Goal: Information Seeking & Learning: Learn about a topic

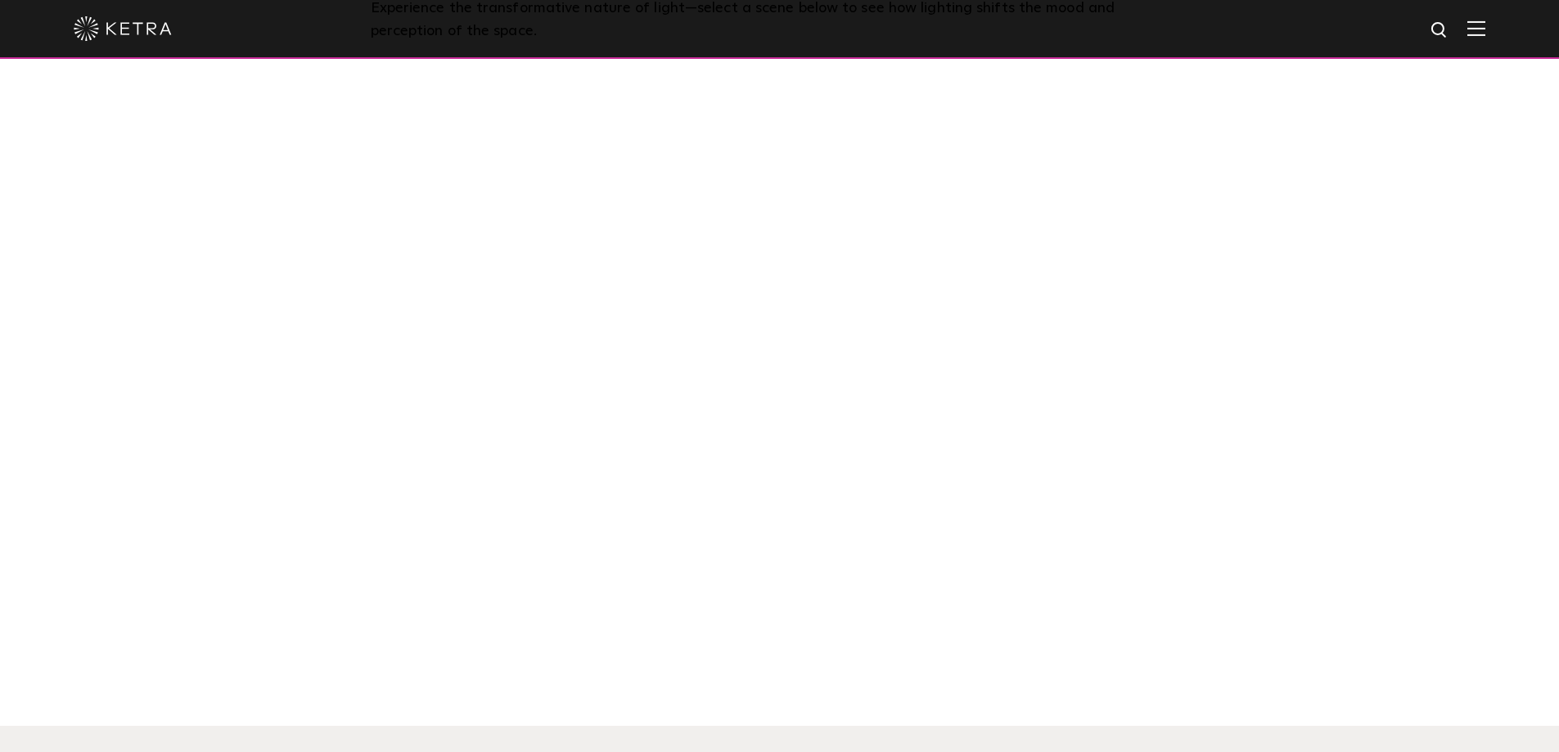
scroll to position [1473, 0]
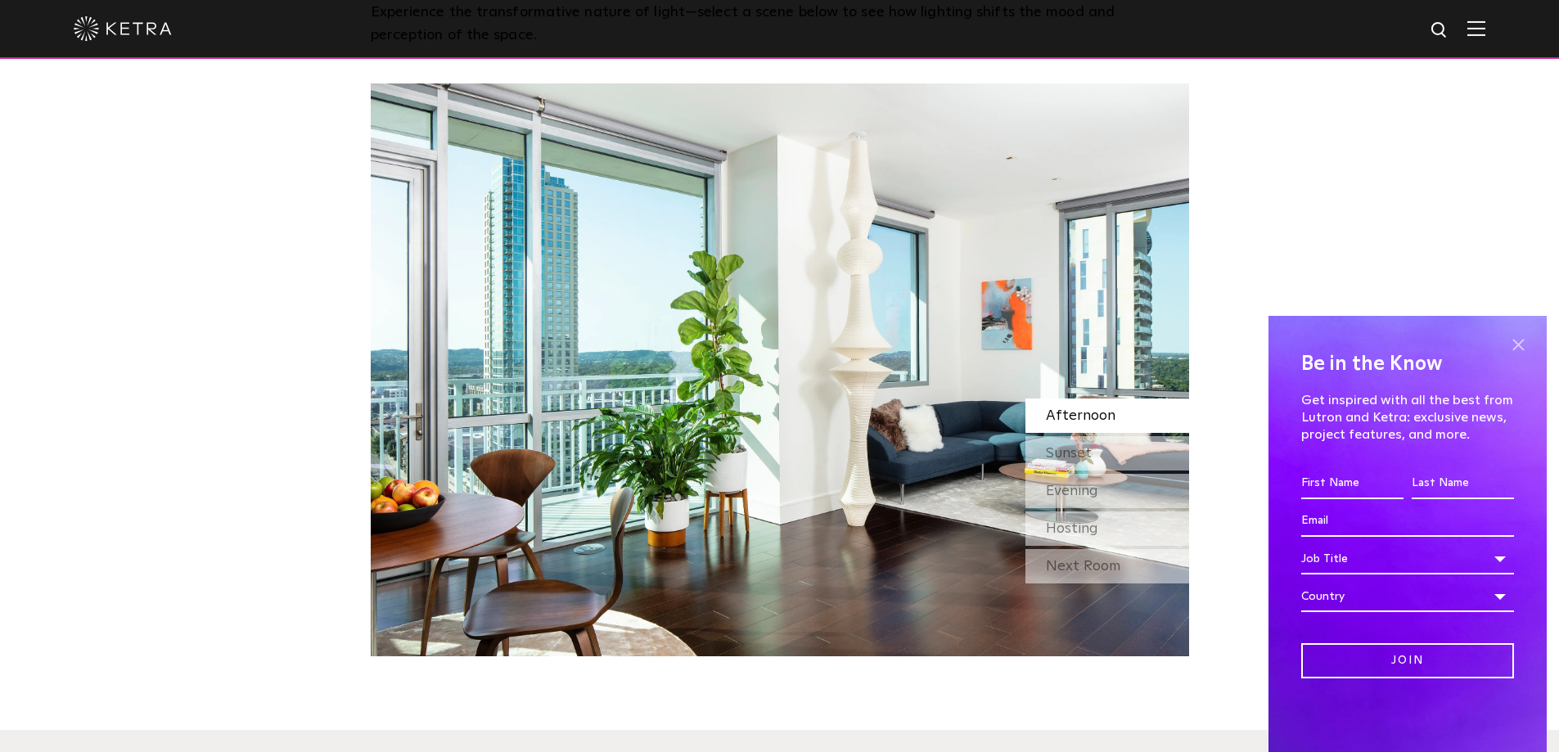
click at [1517, 340] on span at bounding box center [1518, 344] width 25 height 25
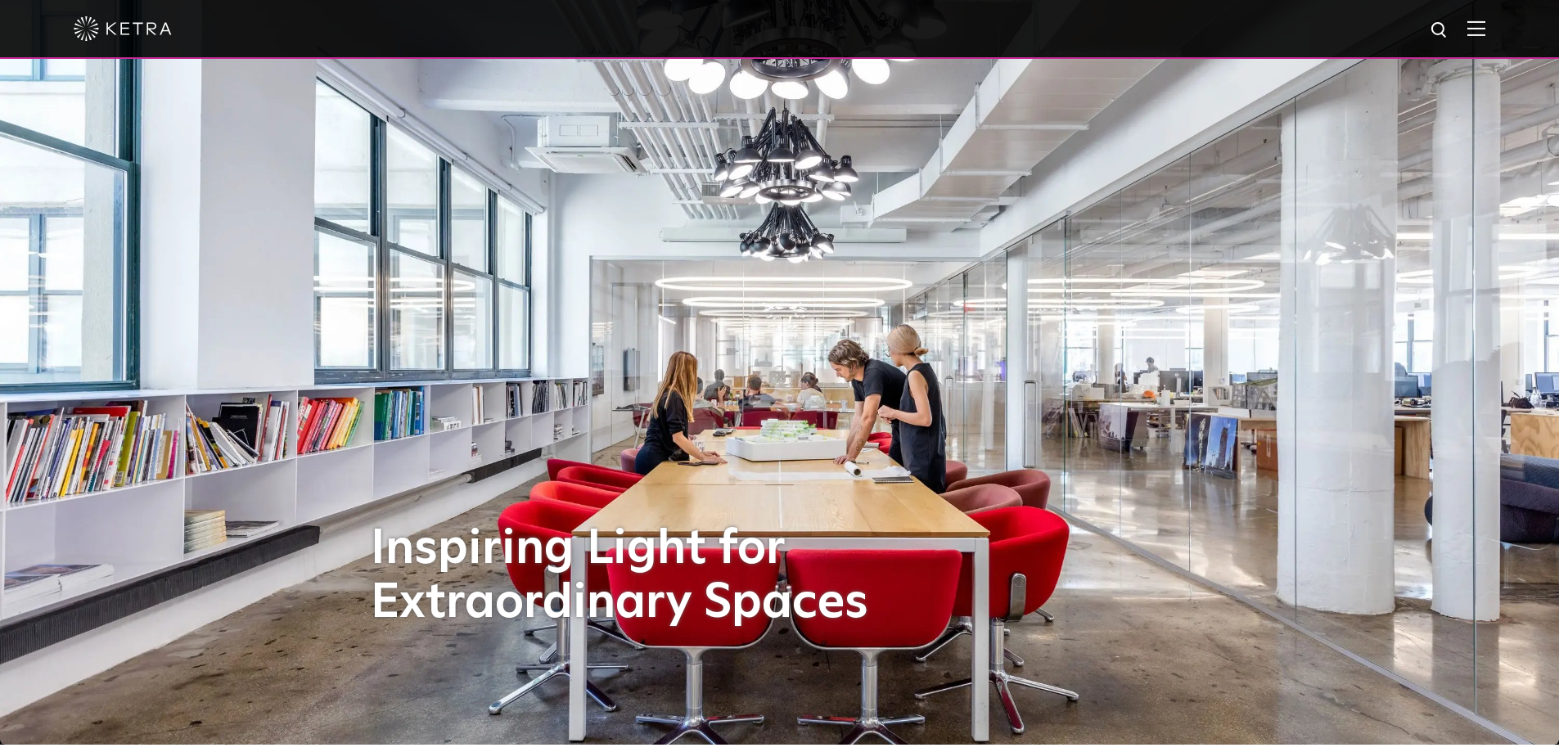
scroll to position [0, 0]
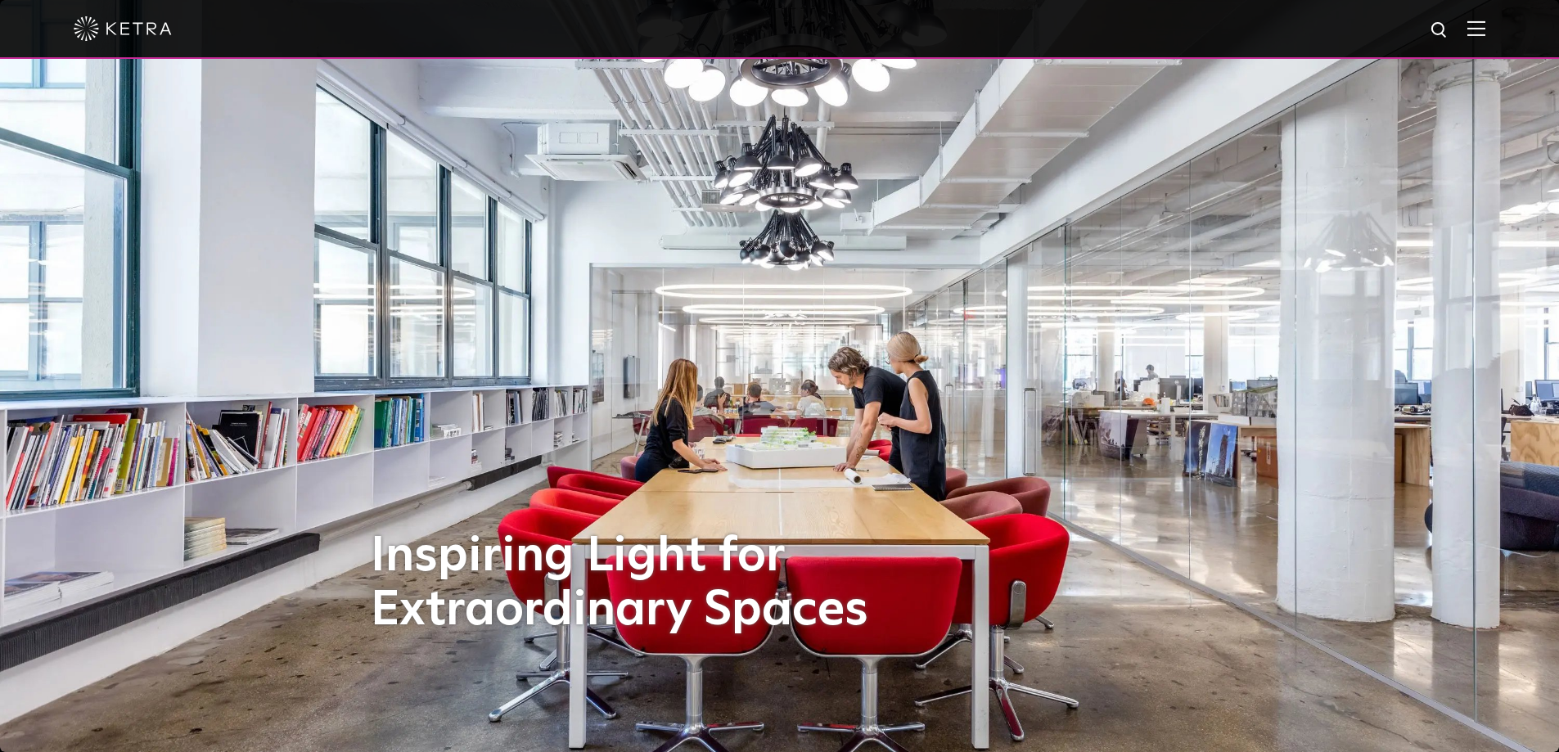
click at [1450, 29] on img at bounding box center [1439, 30] width 20 height 20
type input "short neck"
click at [1388, 18] on button "Search" at bounding box center [1400, 30] width 25 height 25
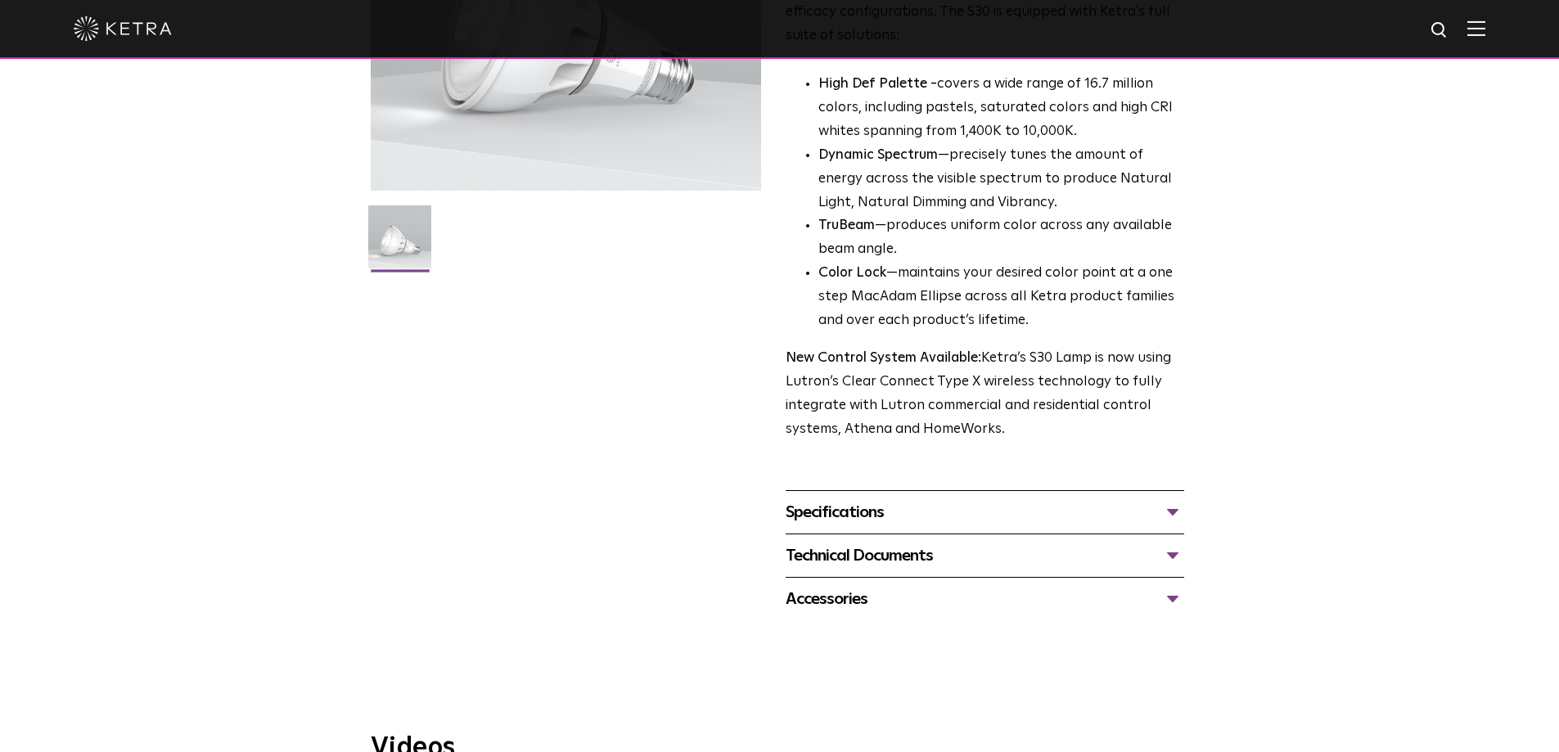
scroll to position [327, 0]
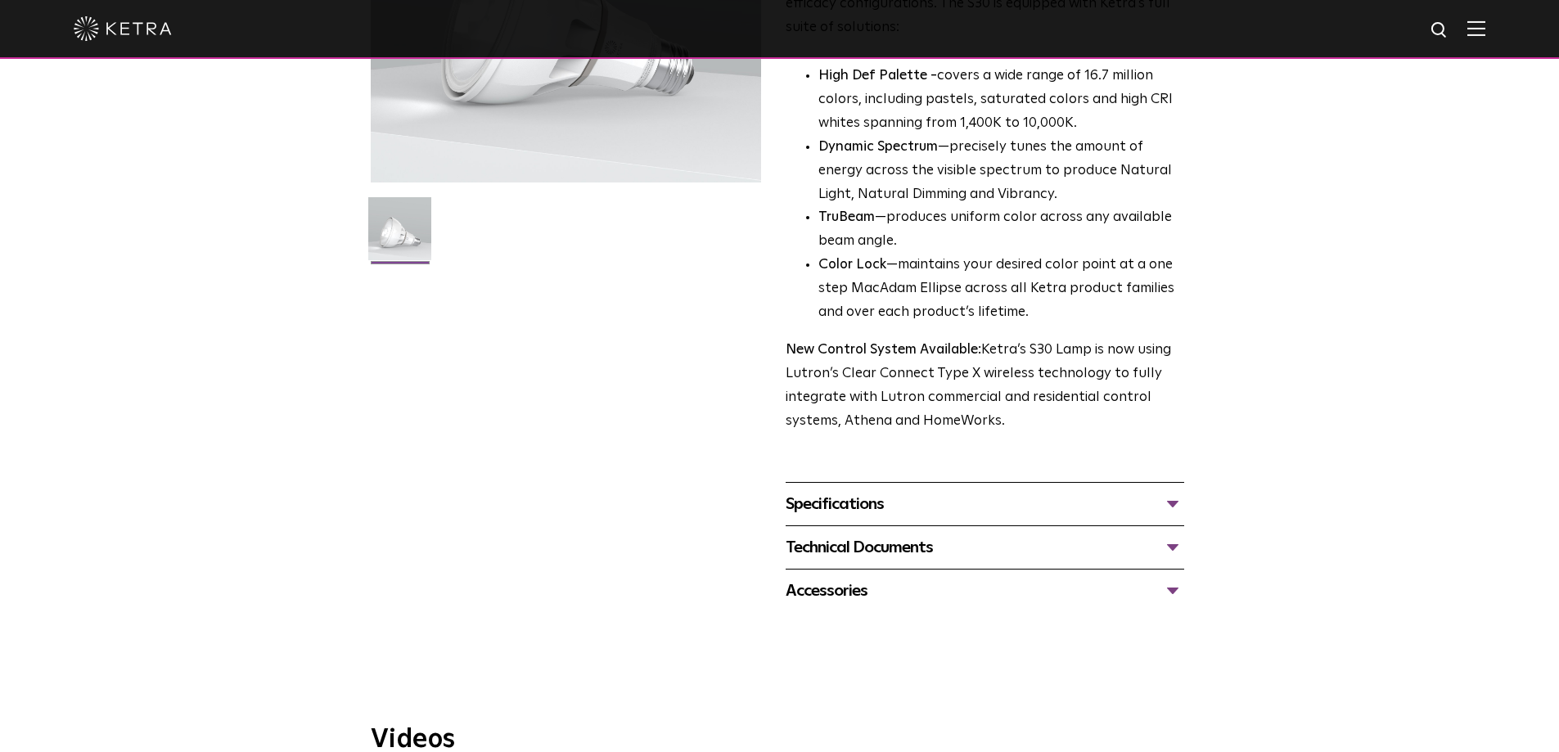
click at [1169, 505] on div "Specifications" at bounding box center [985, 504] width 398 height 26
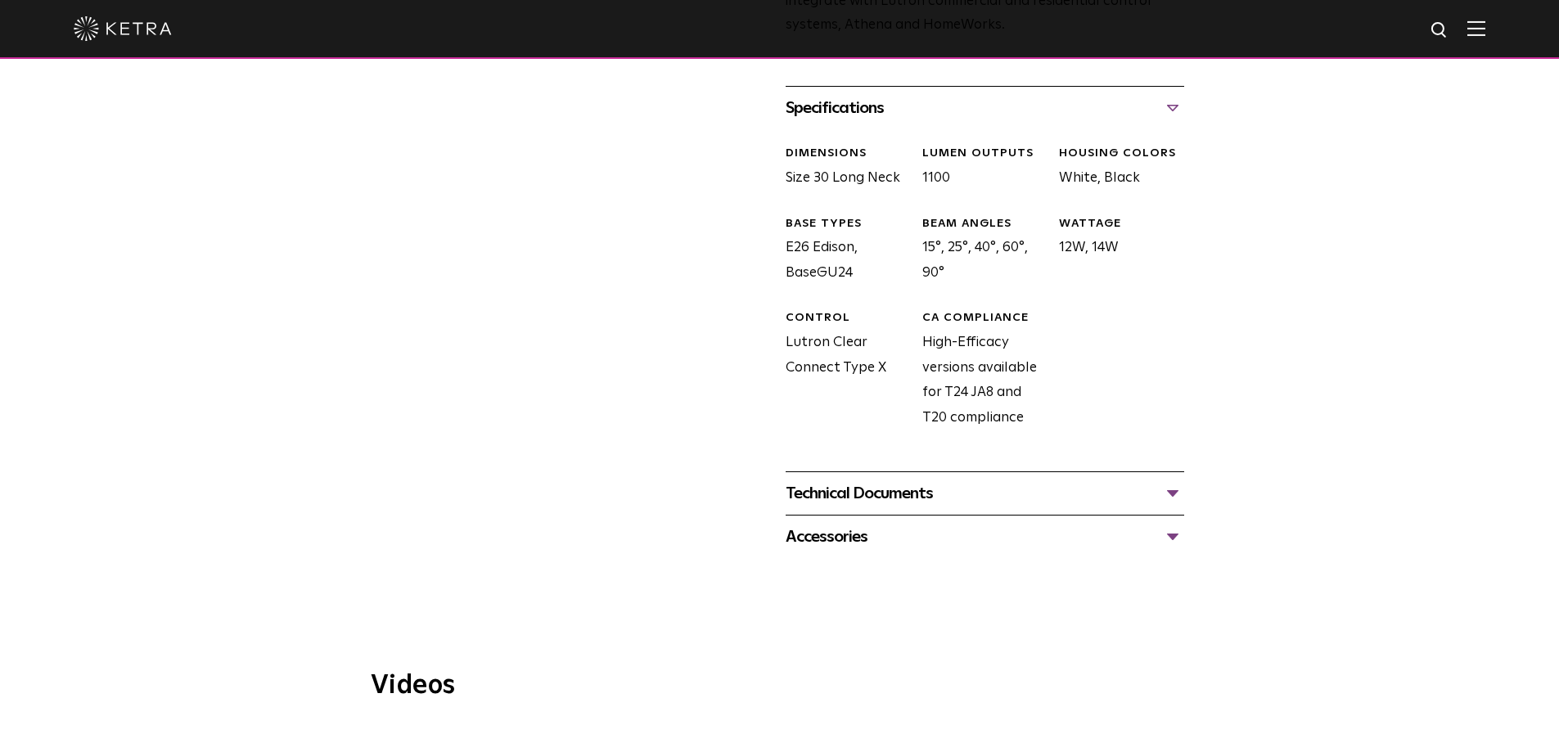
scroll to position [736, 0]
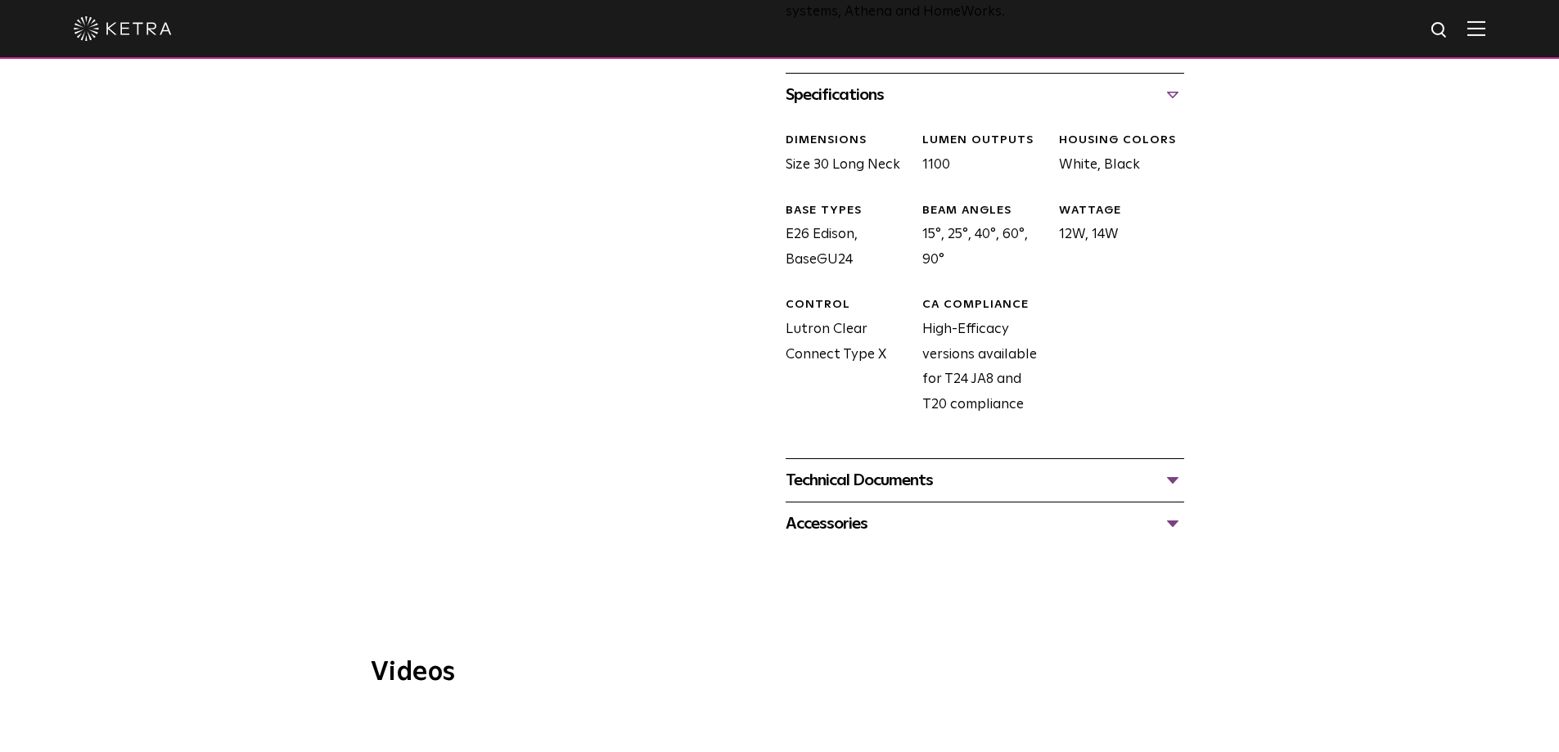
click at [1168, 485] on div "Technical Documents" at bounding box center [985, 480] width 398 height 26
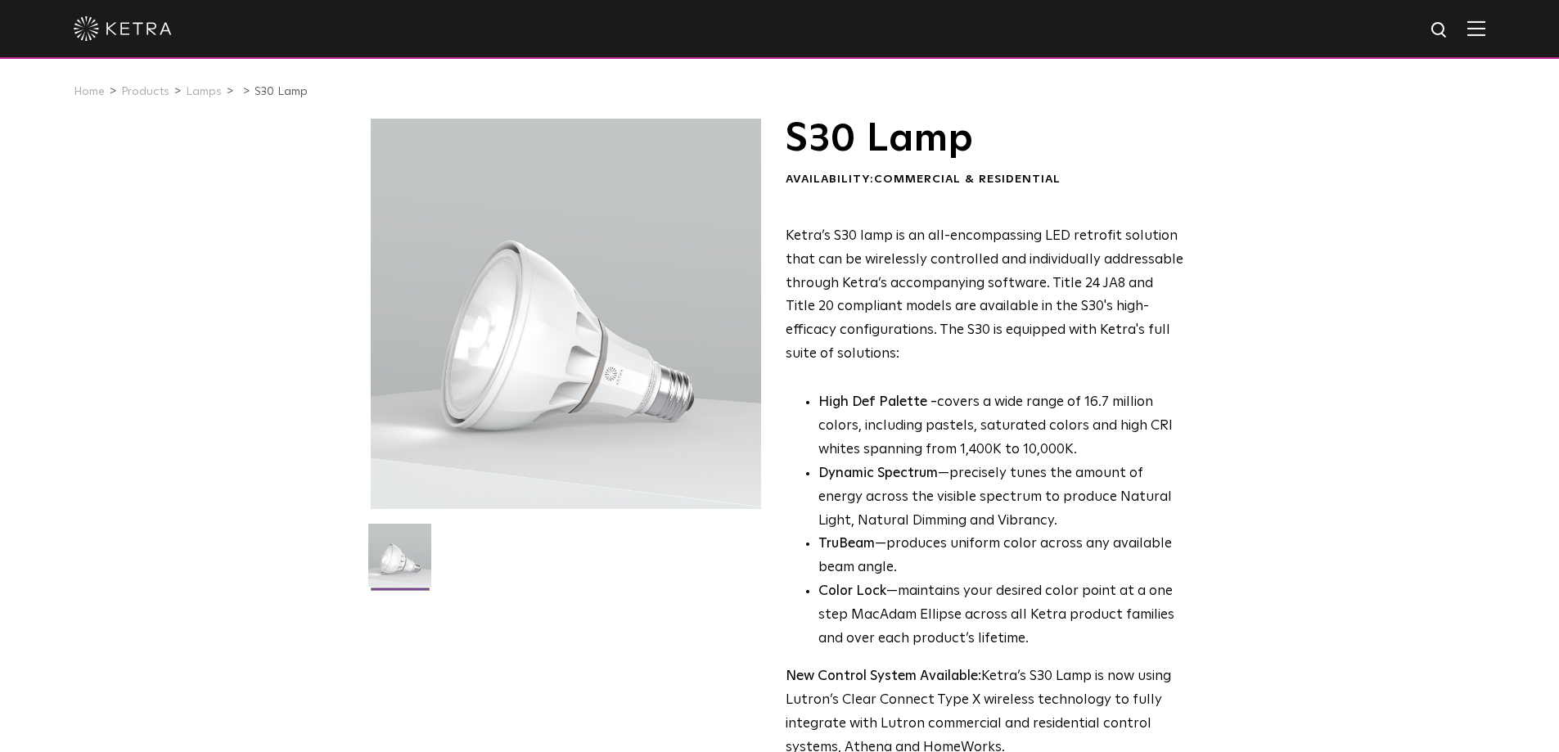
scroll to position [0, 0]
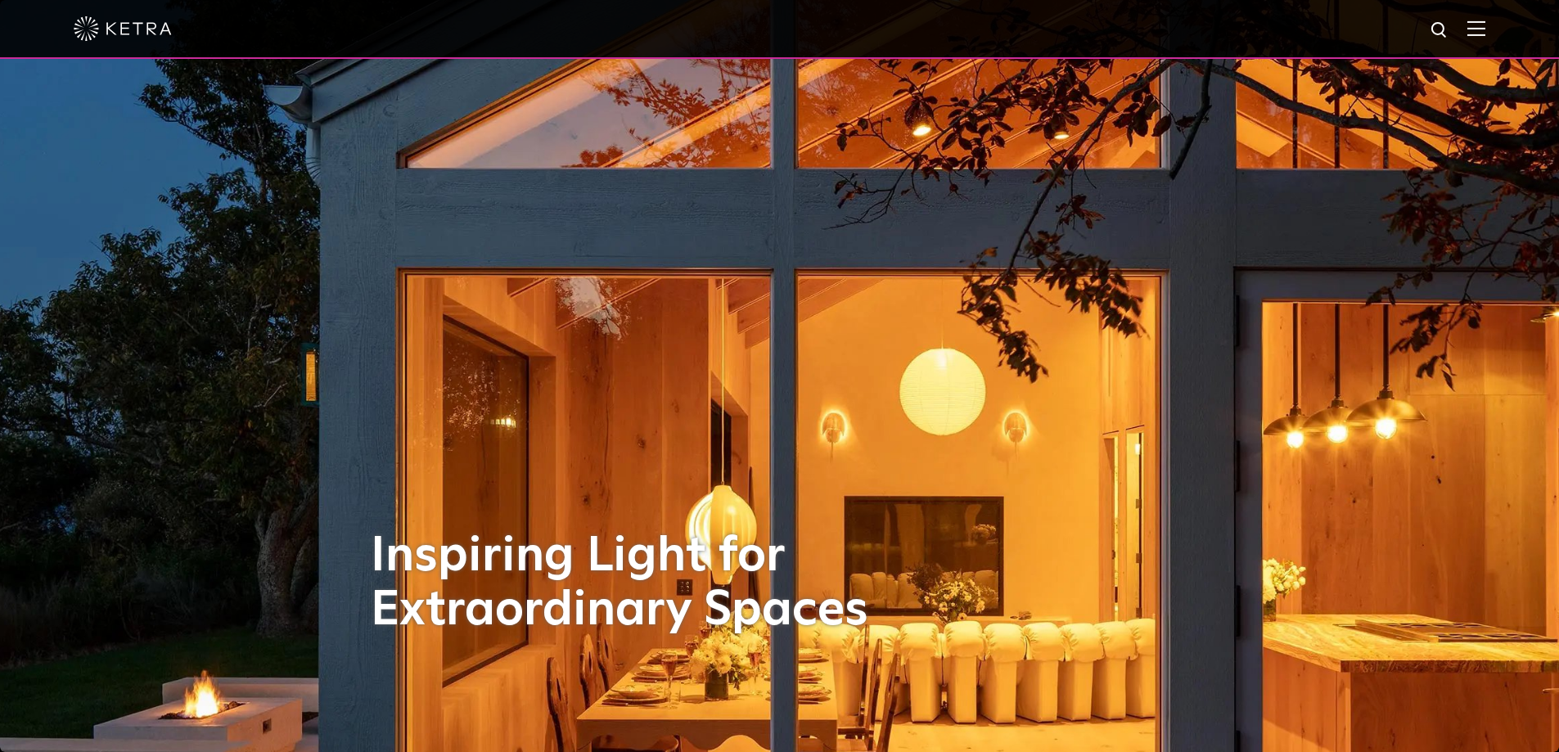
click at [1485, 31] on img at bounding box center [1476, 28] width 18 height 16
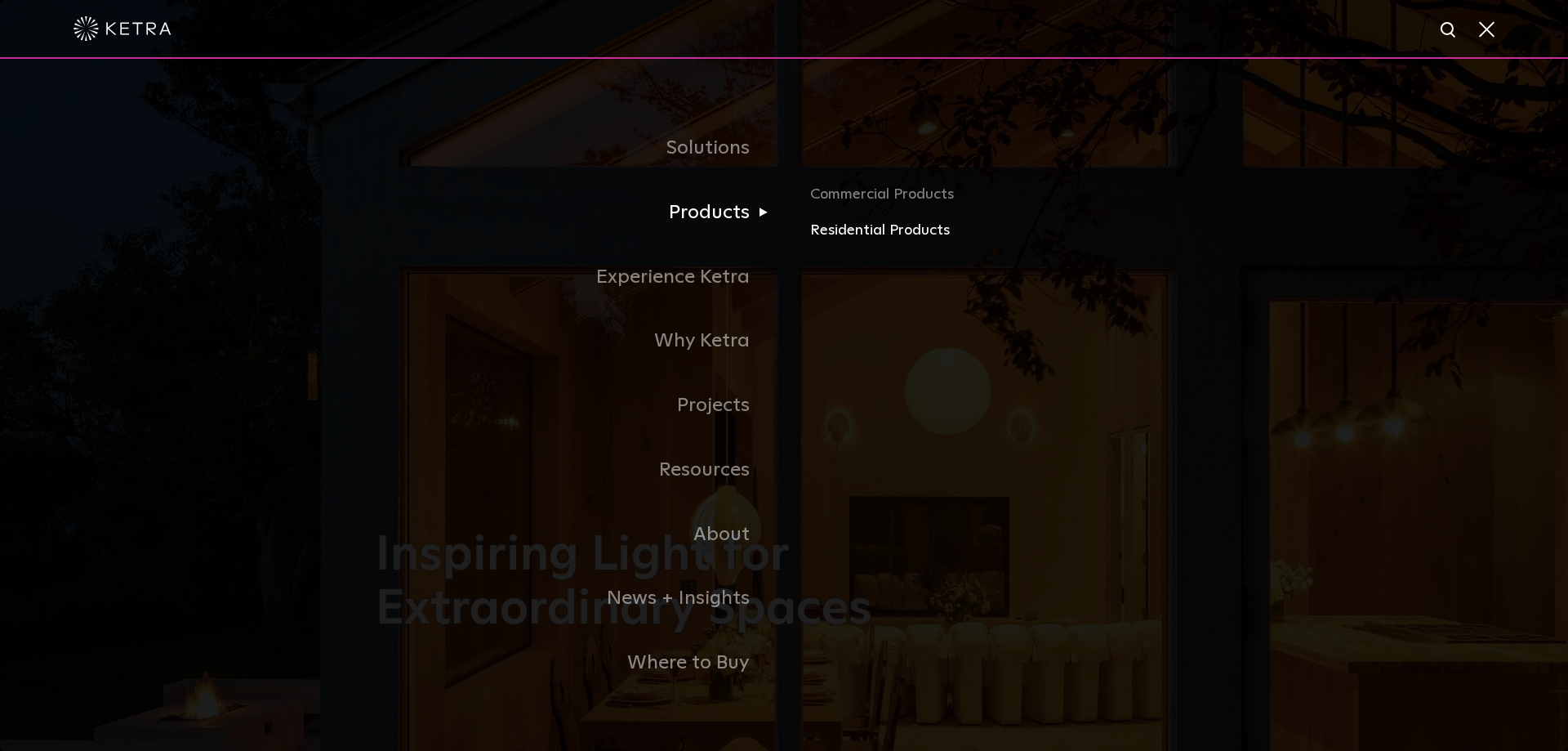
click at [886, 231] on link "Residential Products" at bounding box center [1001, 231] width 382 height 24
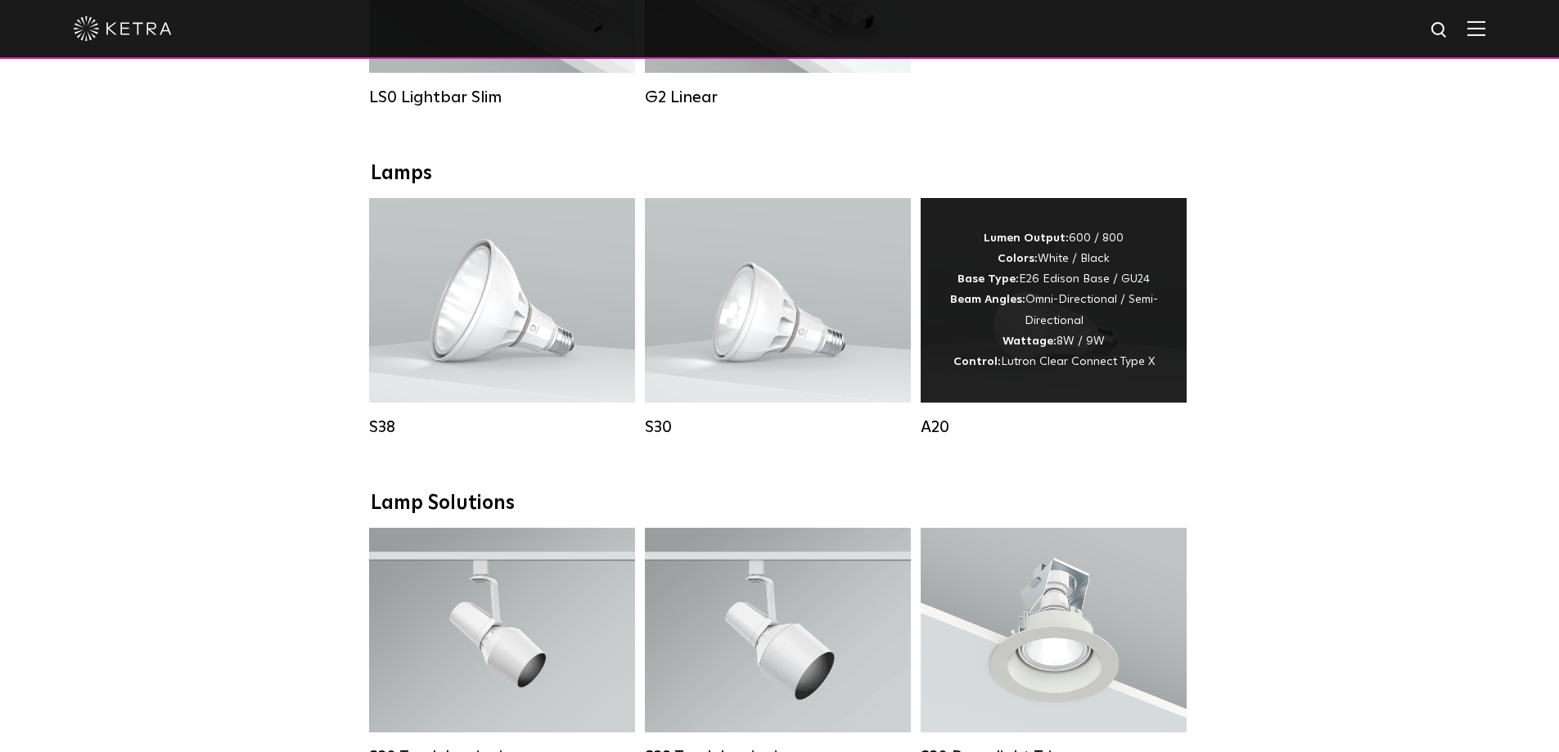
scroll to position [818, 0]
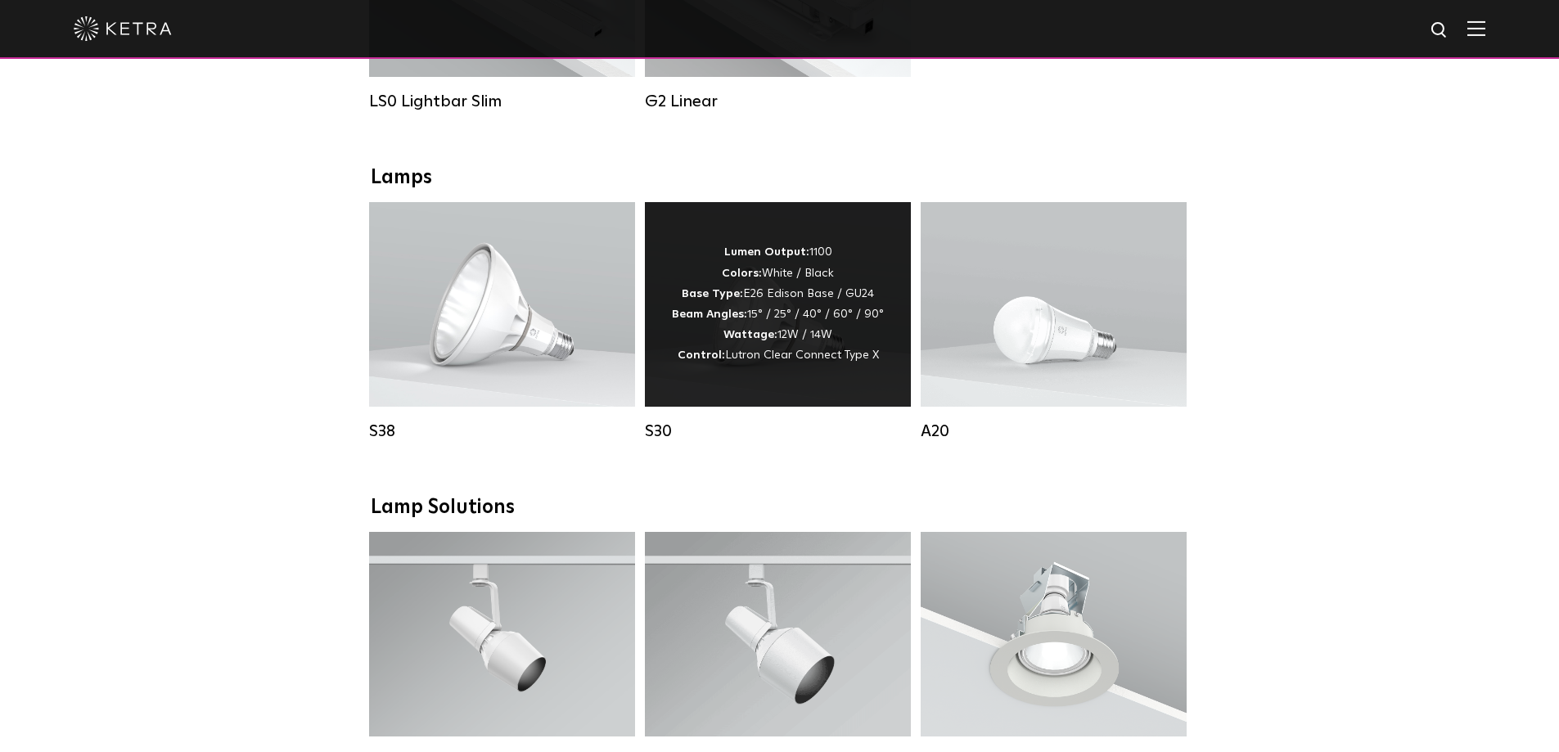
click at [732, 317] on div "Lumen Output: 1100 Colors: White / Black Base Type: E26 Edison Base / GU24 Beam…" at bounding box center [778, 304] width 212 height 124
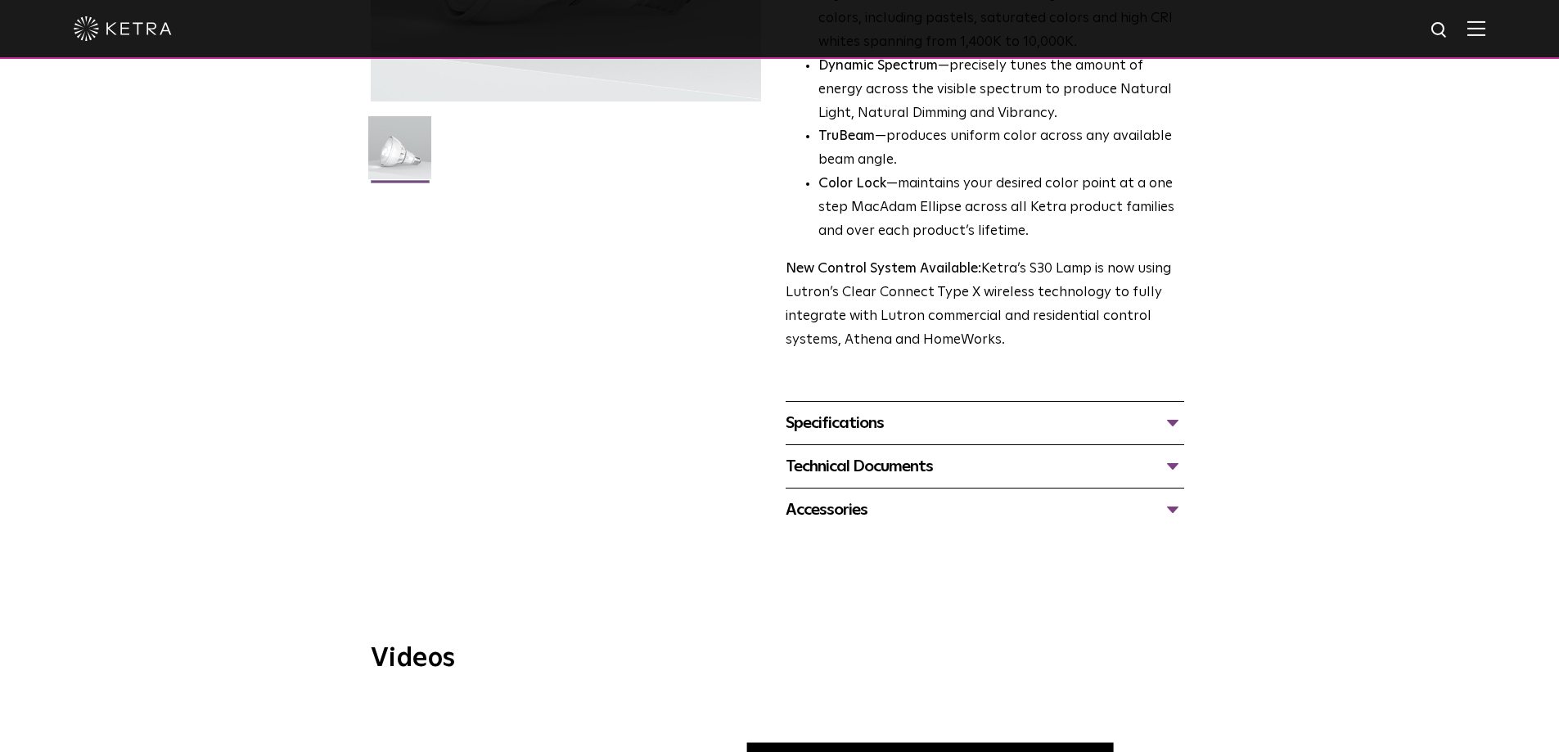
scroll to position [409, 0]
click at [1168, 422] on div "Specifications" at bounding box center [985, 422] width 398 height 26
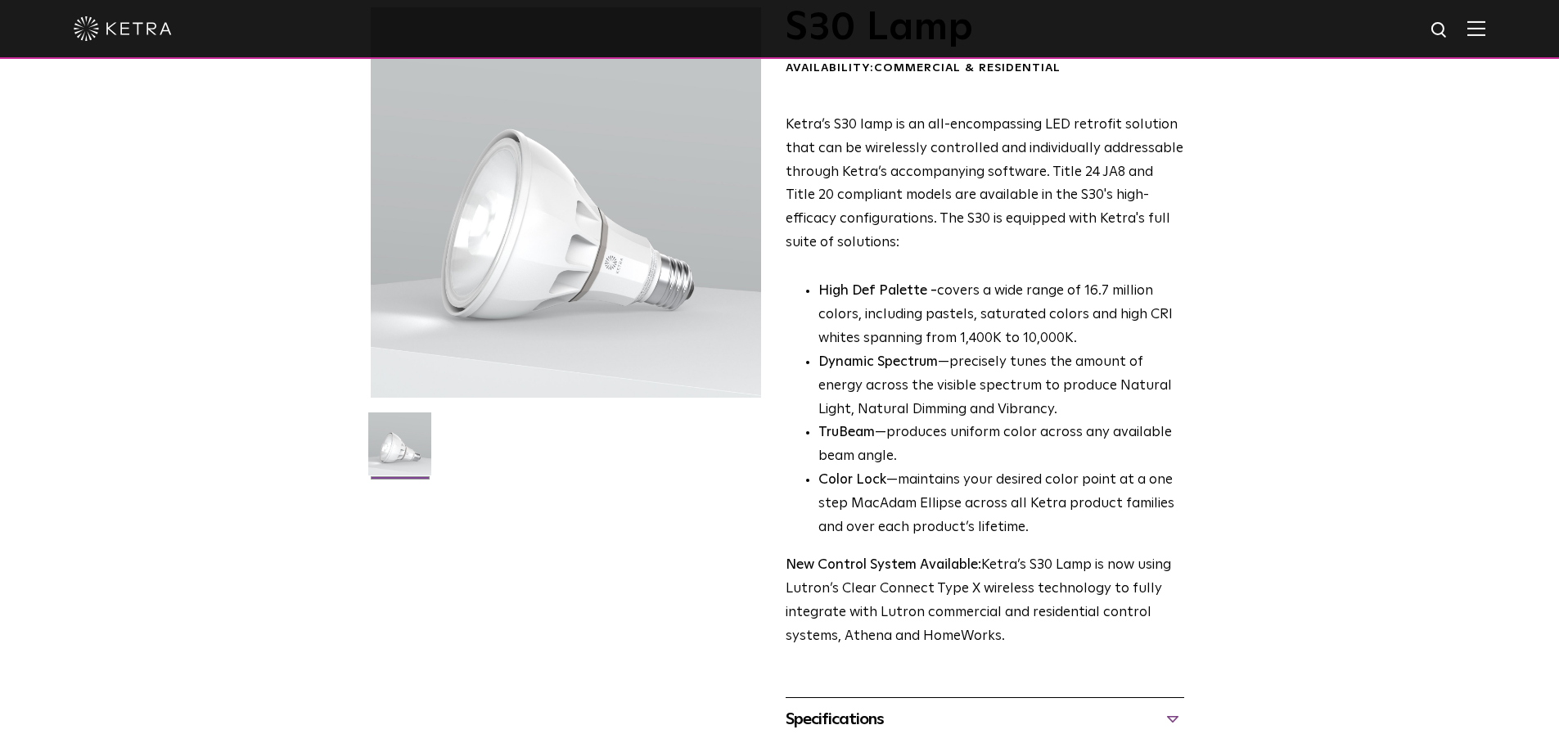
scroll to position [0, 0]
